Goal: Task Accomplishment & Management: Manage account settings

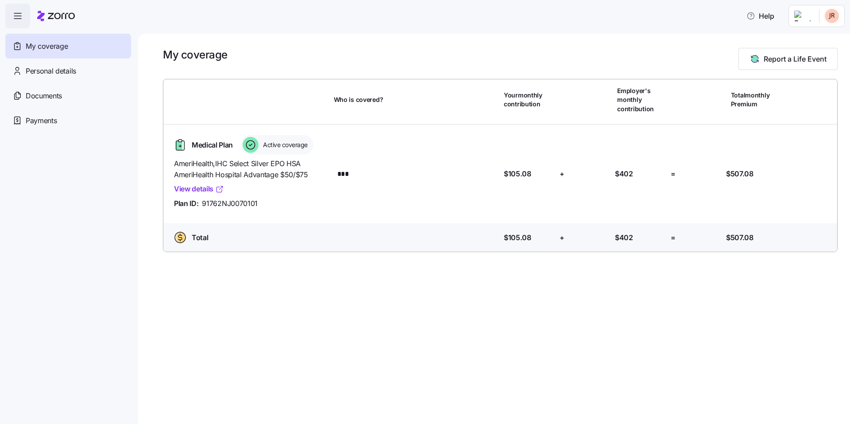
click at [197, 187] on link "View details" at bounding box center [199, 188] width 50 height 11
click at [45, 120] on span "Payments" at bounding box center [41, 120] width 31 height 11
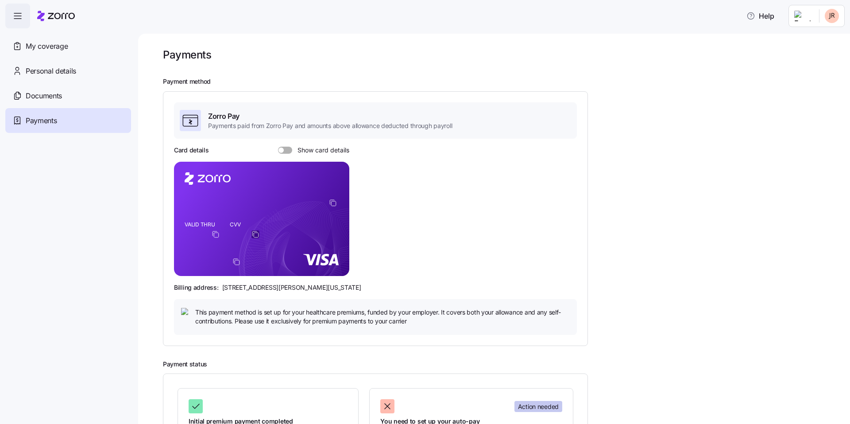
click at [258, 234] on icon "copy-to-clipboard" at bounding box center [255, 234] width 8 height 8
click at [255, 233] on icon "copy-to-clipboard" at bounding box center [255, 234] width 8 height 8
click at [289, 148] on span at bounding box center [288, 150] width 9 height 7
click at [278, 147] on input "Show card details" at bounding box center [278, 147] width 0 height 0
